Goal: Task Accomplishment & Management: Use online tool/utility

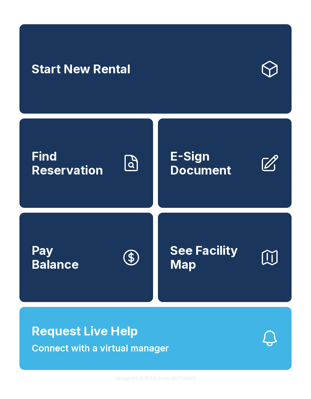
click at [250, 370] on button "Request Live Help Connect with a virtual manager" at bounding box center [155, 338] width 272 height 63
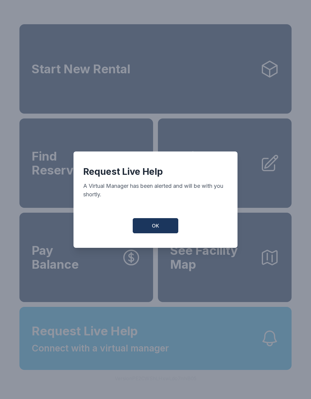
click at [158, 230] on span "OK" at bounding box center [155, 225] width 7 height 7
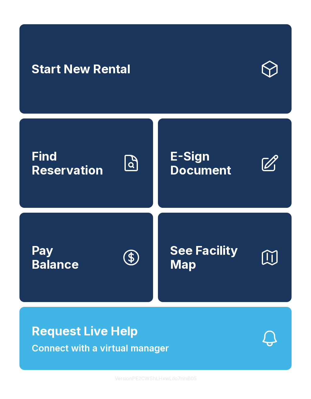
click at [157, 231] on div "Start New Rental Find Reservation E-Sign Document Pay Balance See Facility Map" at bounding box center [155, 163] width 272 height 278
click at [183, 370] on button "Request Live Help Connect with a virtual manager" at bounding box center [155, 338] width 272 height 63
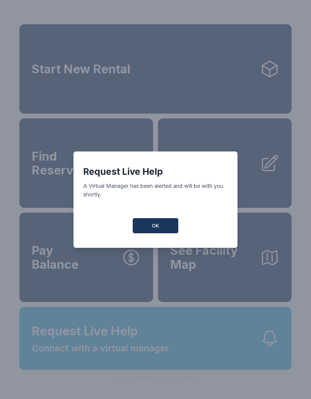
click at [157, 228] on span "OK" at bounding box center [155, 225] width 7 height 7
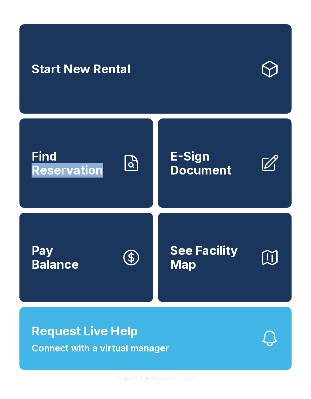
click at [40, 370] on button "Request Live Help Connect with a virtual manager" at bounding box center [155, 338] width 272 height 63
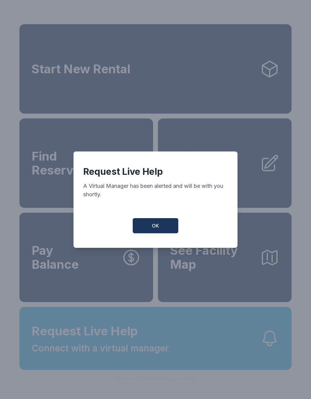
click at [147, 231] on button "OK" at bounding box center [155, 225] width 45 height 15
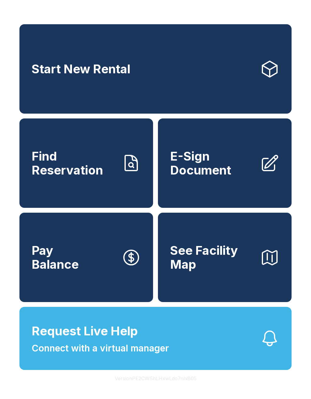
click at [158, 355] on span "Connect with a virtual manager" at bounding box center [100, 349] width 137 height 14
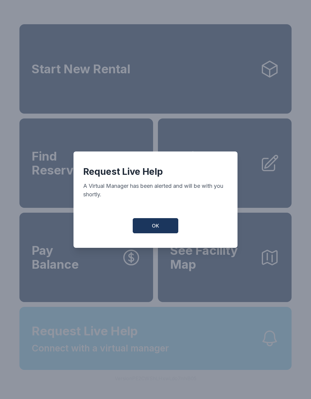
click at [159, 228] on button "OK" at bounding box center [155, 225] width 45 height 15
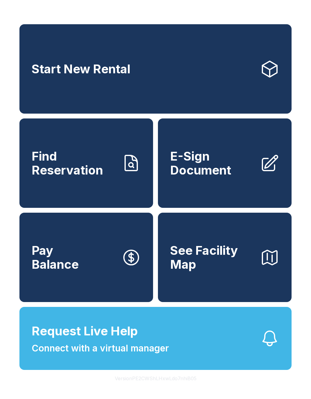
click at [81, 355] on span "Connect with a virtual manager" at bounding box center [100, 349] width 137 height 14
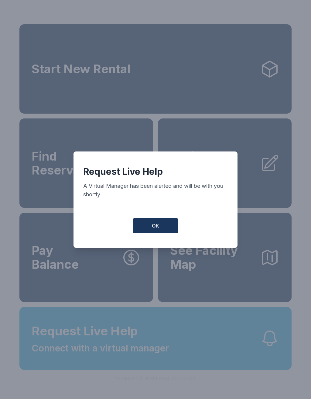
click at [156, 222] on button "OK" at bounding box center [155, 225] width 45 height 15
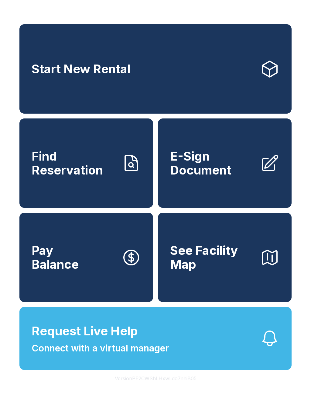
click at [181, 358] on button "Request Live Help Connect with a virtual manager" at bounding box center [155, 338] width 272 height 63
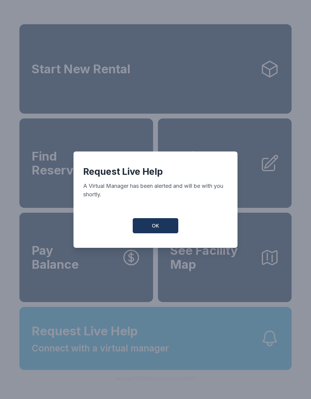
click at [163, 225] on button "OK" at bounding box center [155, 225] width 45 height 15
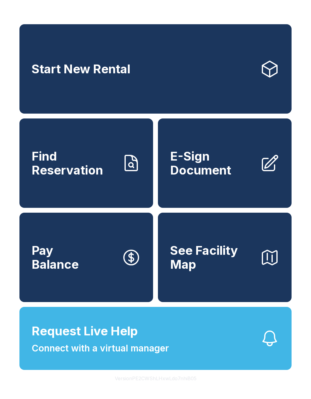
click at [163, 225] on button "See Facility Map" at bounding box center [224, 257] width 133 height 89
click at [210, 355] on button "Request Live Help Connect with a virtual manager" at bounding box center [155, 338] width 272 height 63
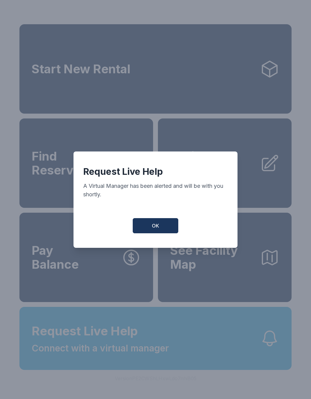
click at [160, 223] on button "OK" at bounding box center [155, 225] width 45 height 15
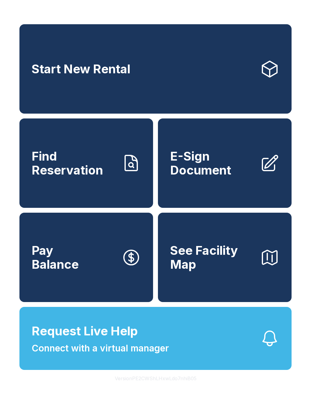
click at [199, 352] on button "Request Live Help Connect with a virtual manager" at bounding box center [155, 338] width 272 height 63
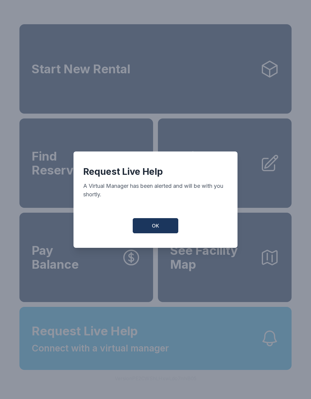
click at [168, 229] on button "OK" at bounding box center [155, 225] width 45 height 15
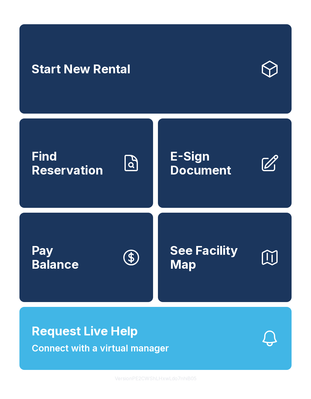
click at [203, 365] on button "Request Live Help Connect with a virtual manager" at bounding box center [155, 338] width 272 height 63
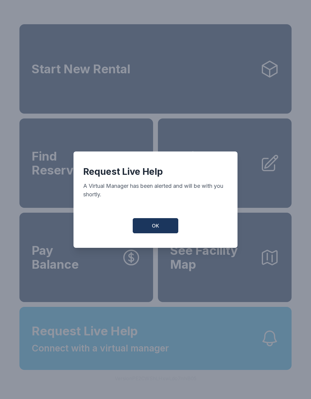
click at [166, 228] on button "OK" at bounding box center [155, 225] width 45 height 15
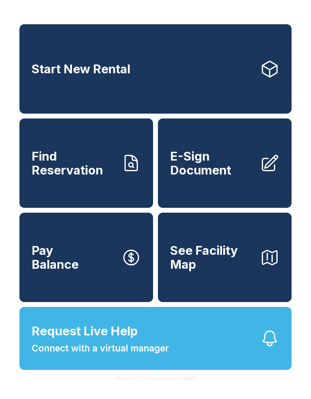
click at [186, 363] on button "Request Live Help Connect with a virtual manager" at bounding box center [155, 338] width 272 height 63
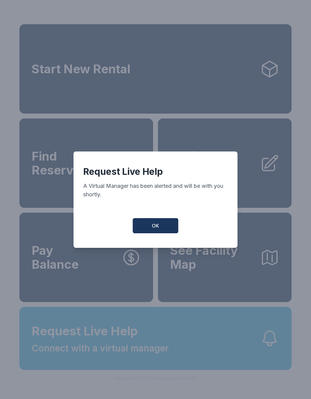
click at [169, 228] on button "OK" at bounding box center [155, 225] width 45 height 15
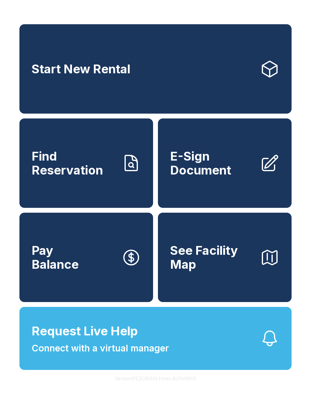
click at [172, 354] on button "Request Live Help Connect with a virtual manager" at bounding box center [155, 338] width 272 height 63
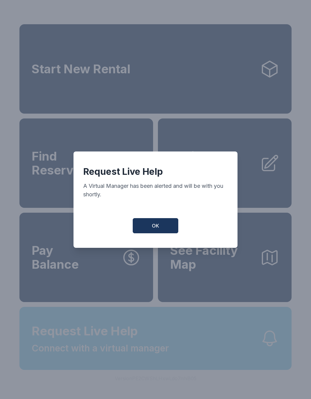
click at [167, 226] on button "OK" at bounding box center [155, 225] width 45 height 15
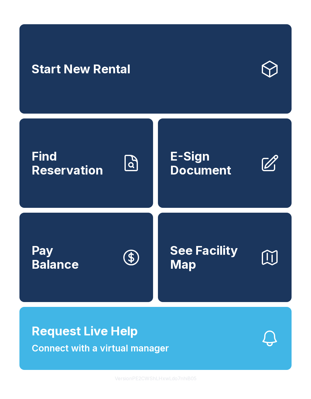
click at [170, 347] on button "Request Live Help Connect with a virtual manager" at bounding box center [155, 338] width 272 height 63
click at [164, 355] on span "Connect with a virtual manager" at bounding box center [100, 349] width 137 height 14
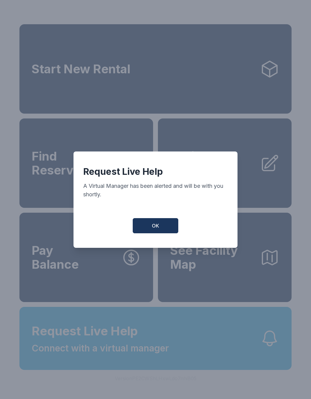
click at [162, 226] on button "OK" at bounding box center [155, 225] width 45 height 15
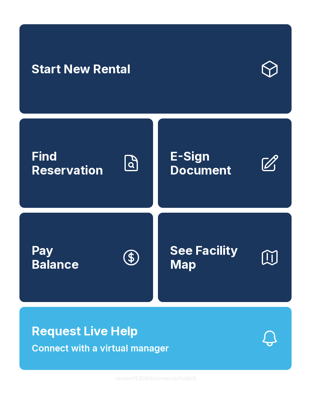
click at [183, 365] on button "Request Live Help Connect with a virtual manager" at bounding box center [155, 338] width 272 height 63
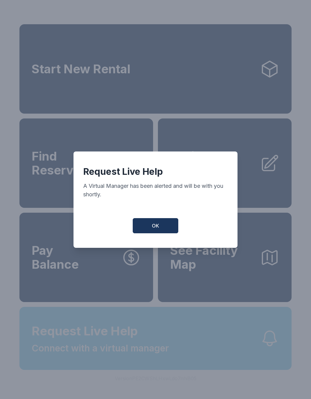
click at [170, 225] on button "OK" at bounding box center [155, 225] width 45 height 15
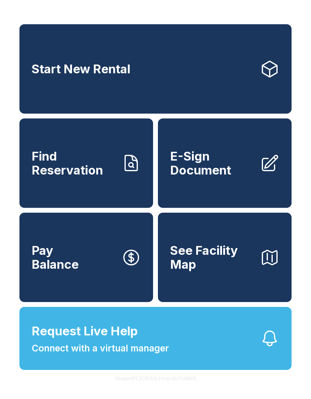
click at [205, 370] on button "Request Live Help Connect with a virtual manager" at bounding box center [155, 338] width 272 height 63
click at [121, 355] on span "Connect with a virtual manager" at bounding box center [100, 349] width 137 height 14
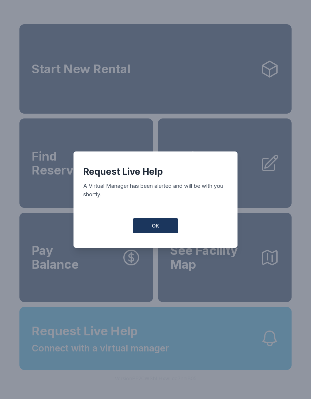
click at [163, 234] on button "OK" at bounding box center [155, 225] width 45 height 15
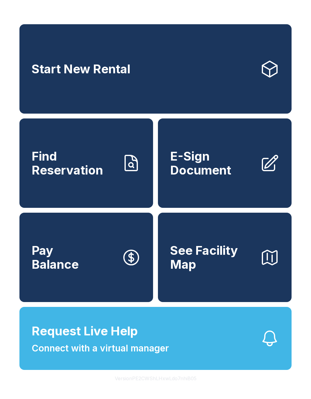
click at [136, 355] on span "Request Live Help Connect with a virtual manager" at bounding box center [100, 338] width 137 height 33
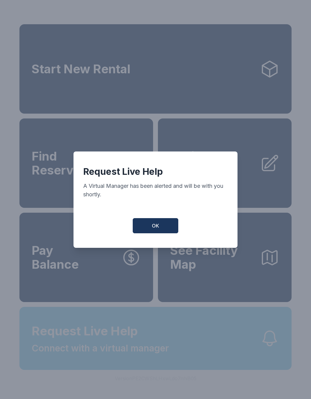
click at [163, 227] on button "OK" at bounding box center [155, 225] width 45 height 15
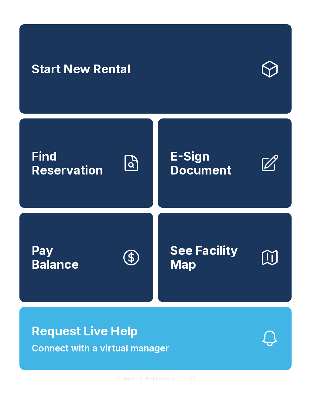
click at [149, 355] on span "Request Live Help Connect with a virtual manager" at bounding box center [100, 338] width 137 height 33
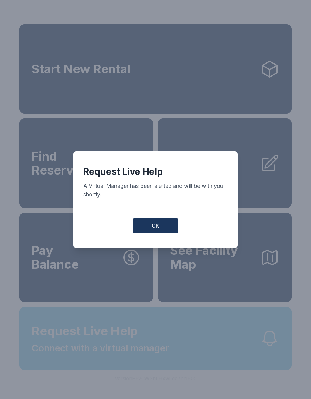
click at [163, 233] on button "OK" at bounding box center [155, 225] width 45 height 15
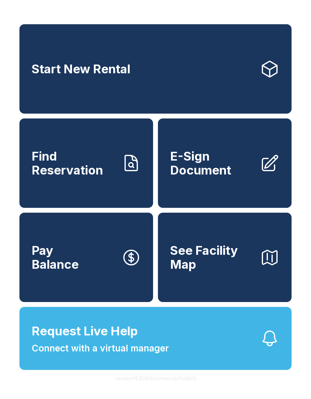
click at [132, 341] on span "Request Live Help" at bounding box center [85, 331] width 106 height 18
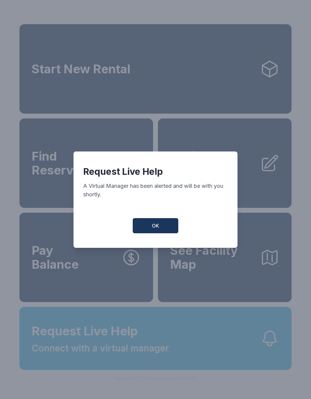
click at [163, 224] on button "OK" at bounding box center [155, 225] width 45 height 15
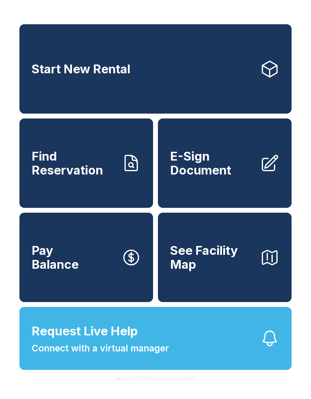
click at [227, 358] on button "Request Live Help Connect with a virtual manager" at bounding box center [155, 338] width 272 height 63
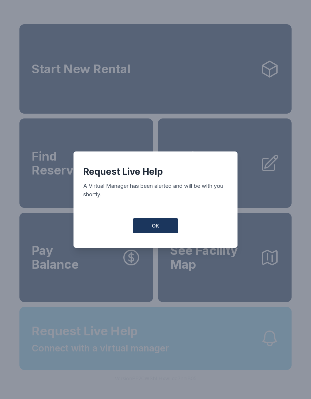
click at [163, 234] on button "OK" at bounding box center [155, 225] width 45 height 15
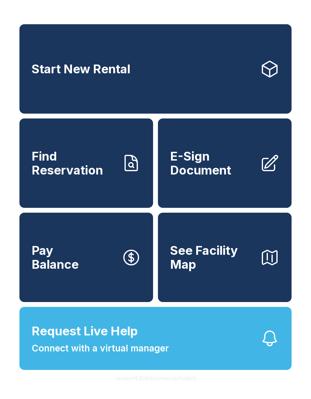
click at [184, 354] on button "Request Live Help Connect with a virtual manager" at bounding box center [155, 338] width 272 height 63
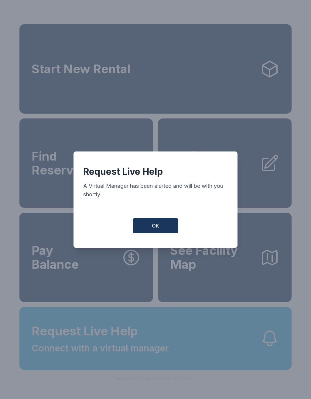
click at [146, 226] on button "OK" at bounding box center [155, 225] width 45 height 15
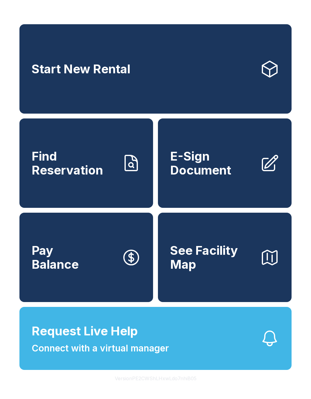
click at [145, 226] on link "Pay Balance" at bounding box center [85, 257] width 133 height 89
